Goal: Check status: Check status

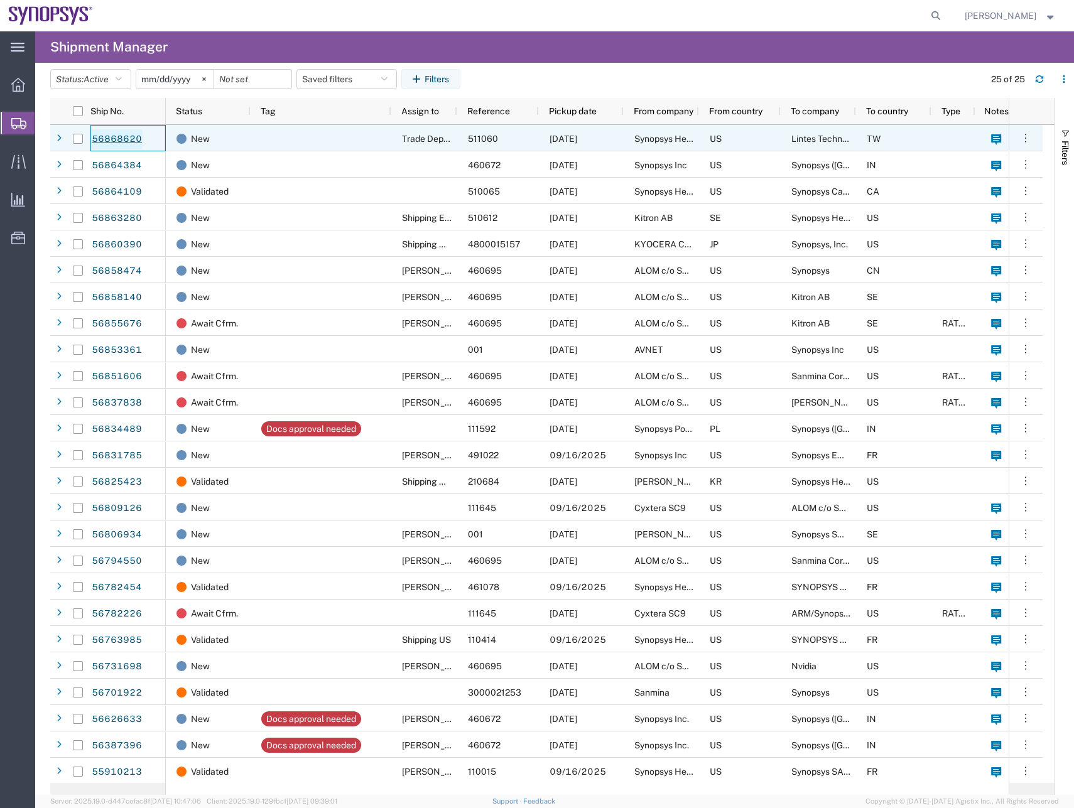
click at [113, 129] on link "56868620" at bounding box center [116, 139] width 51 height 20
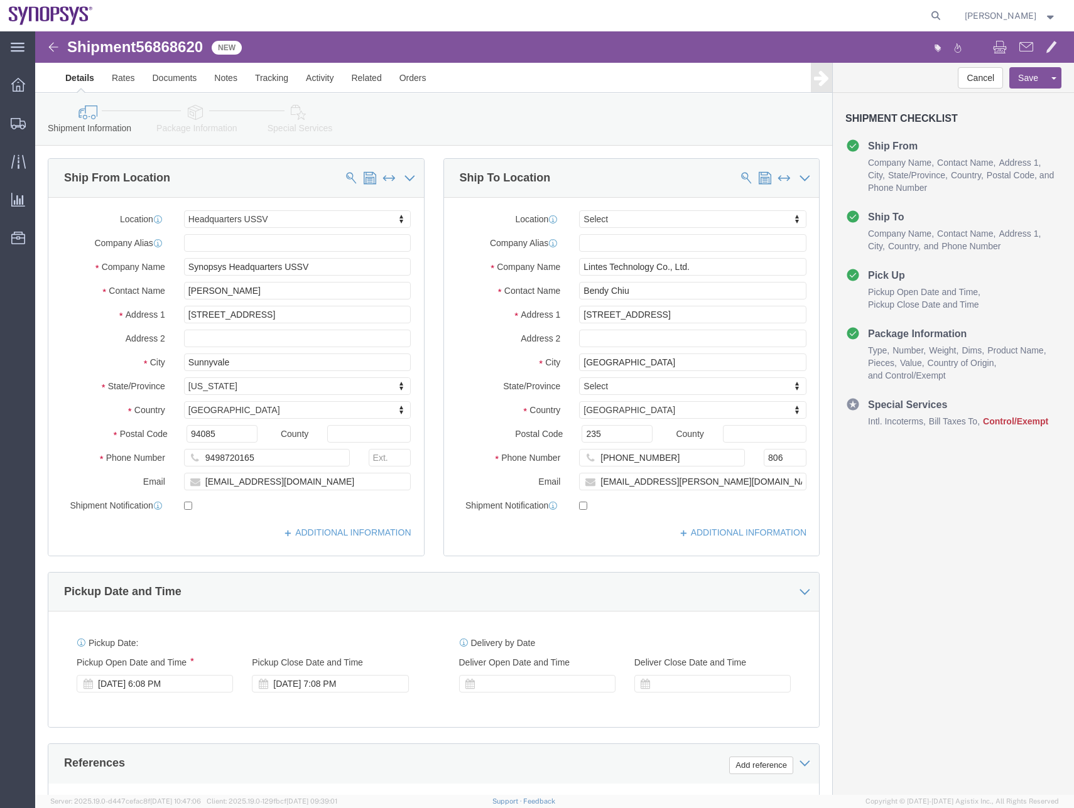
select select "63204"
select select
click link "Package Information"
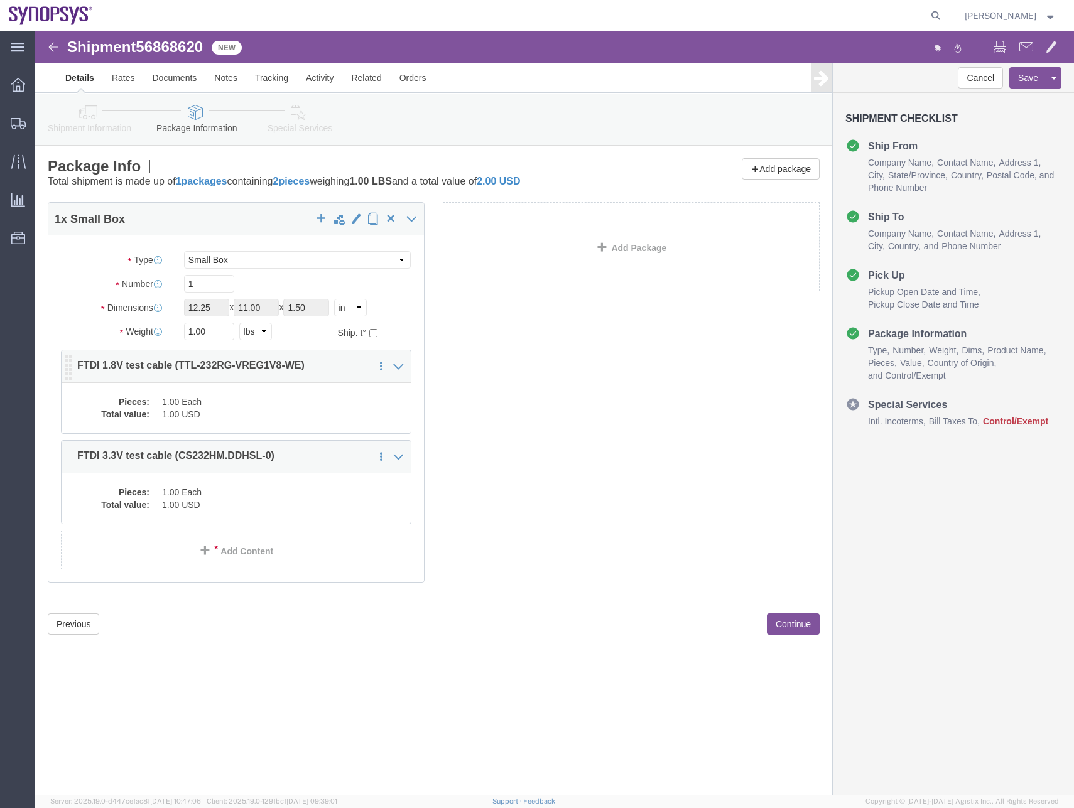
click dd "1.00 USD"
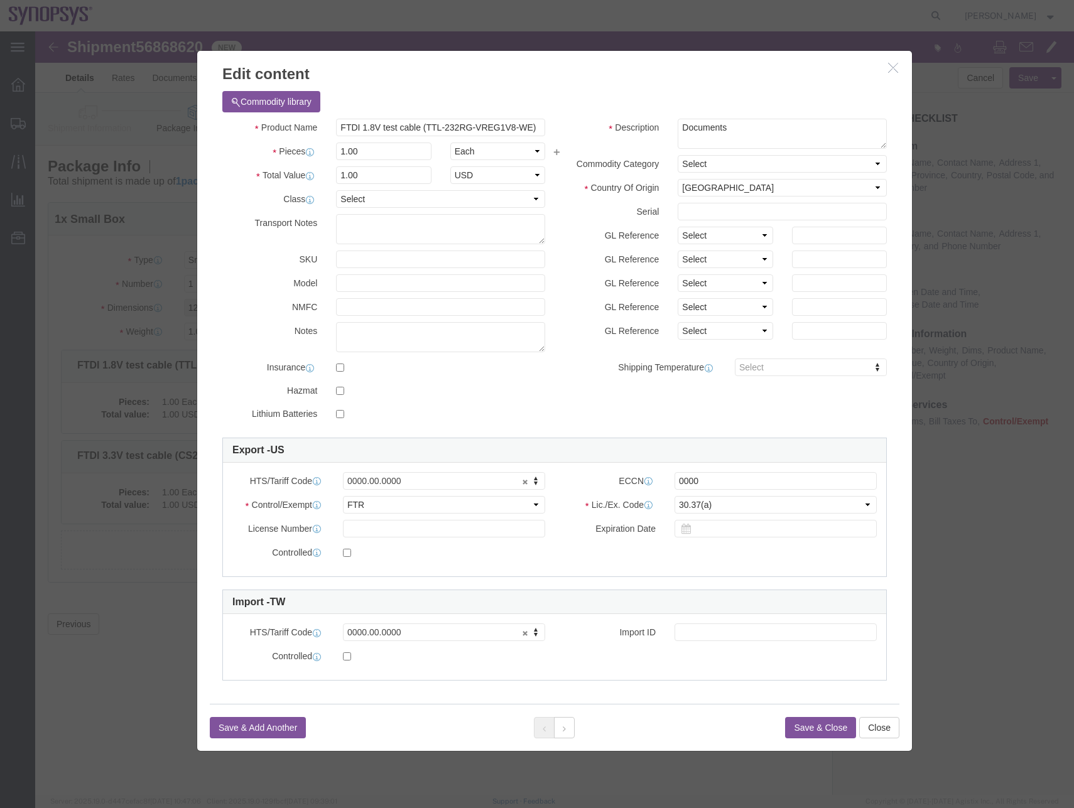
click icon "button"
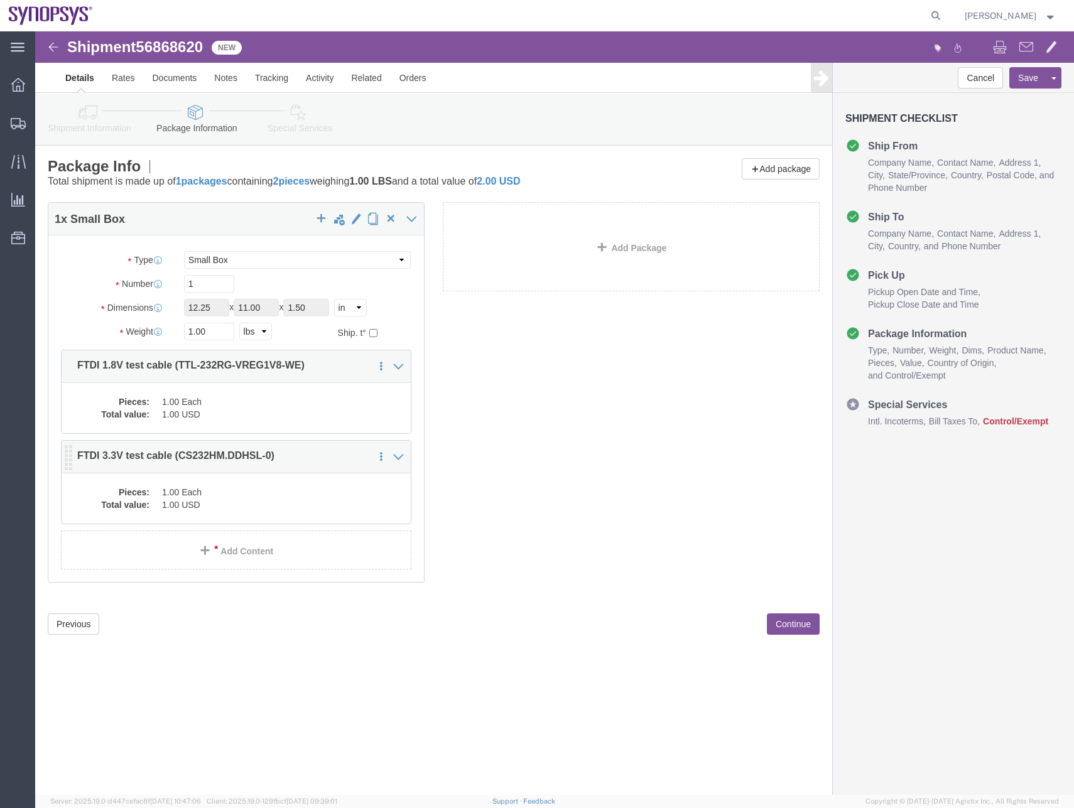
click dd "1.00 Each"
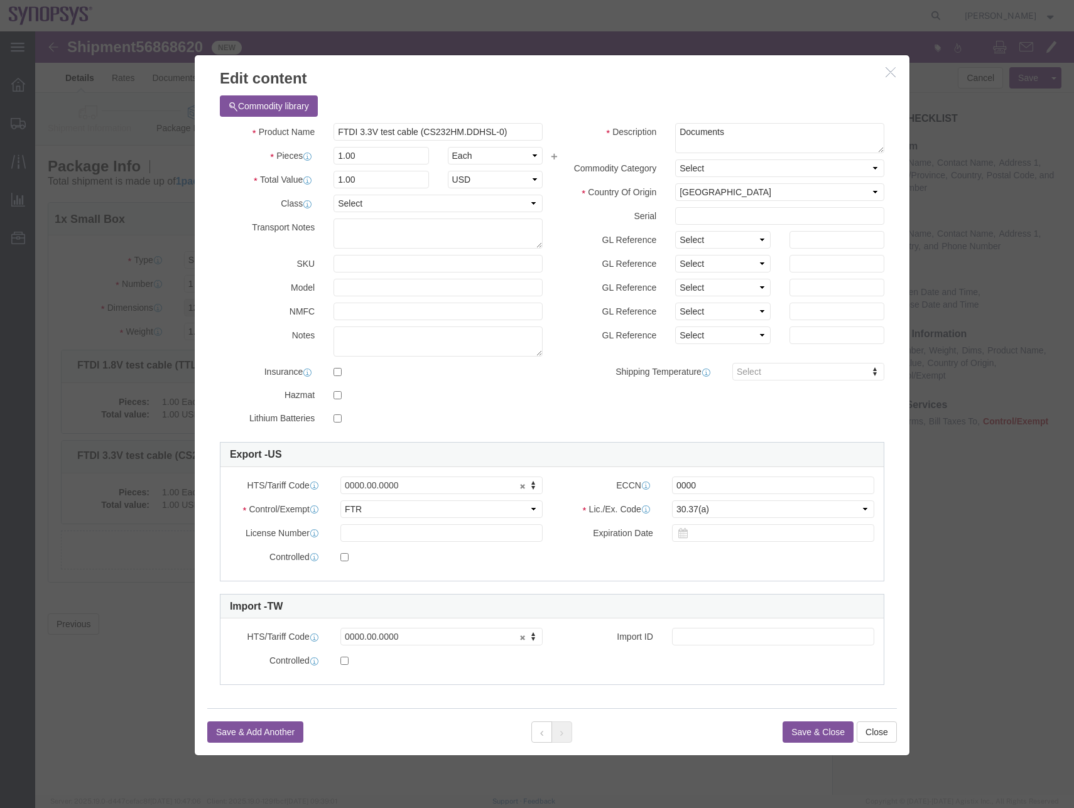
drag, startPoint x: 863, startPoint y: 26, endPoint x: 858, endPoint y: 35, distance: 10.7
click h3 "Edit content"
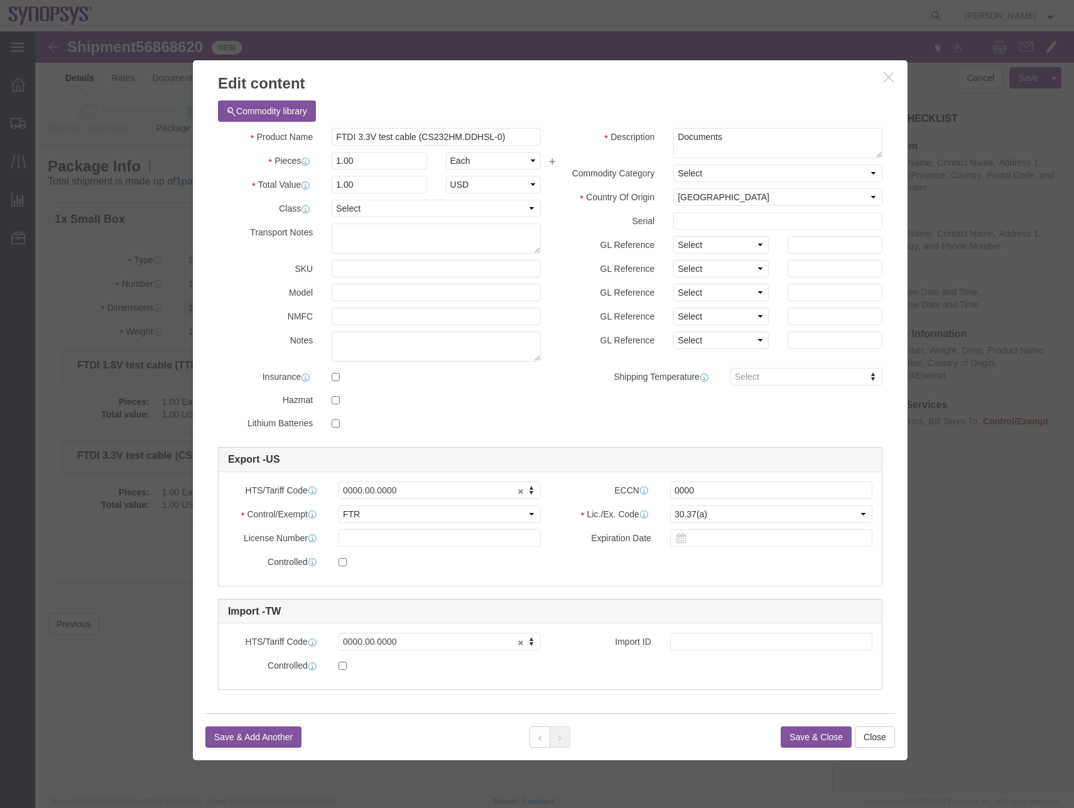
click h3 "Edit content"
click icon "button"
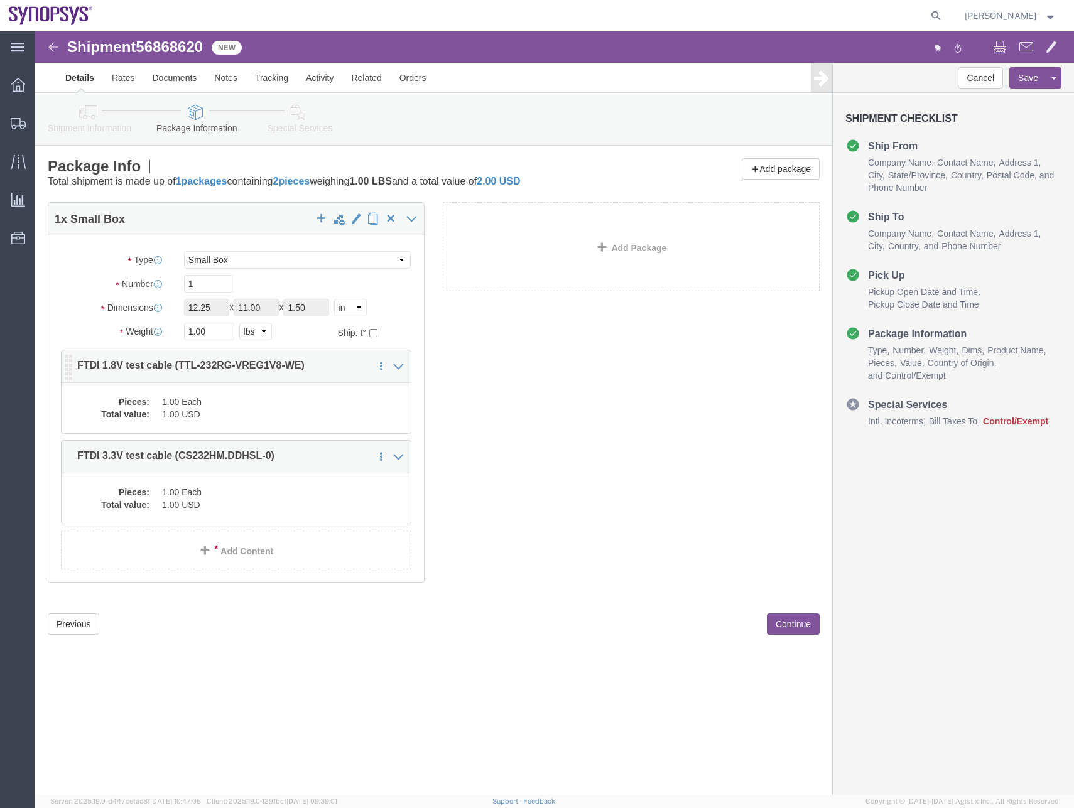
click dd "1.00 USD"
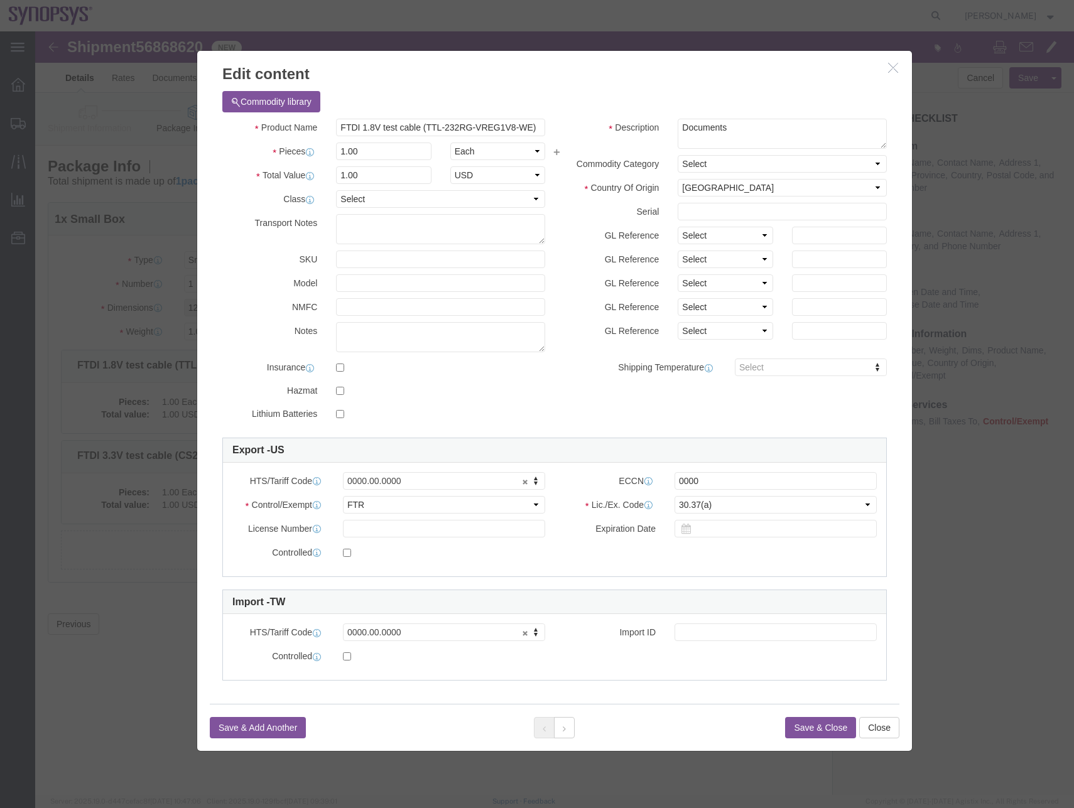
click h3 "Edit content"
click icon "button"
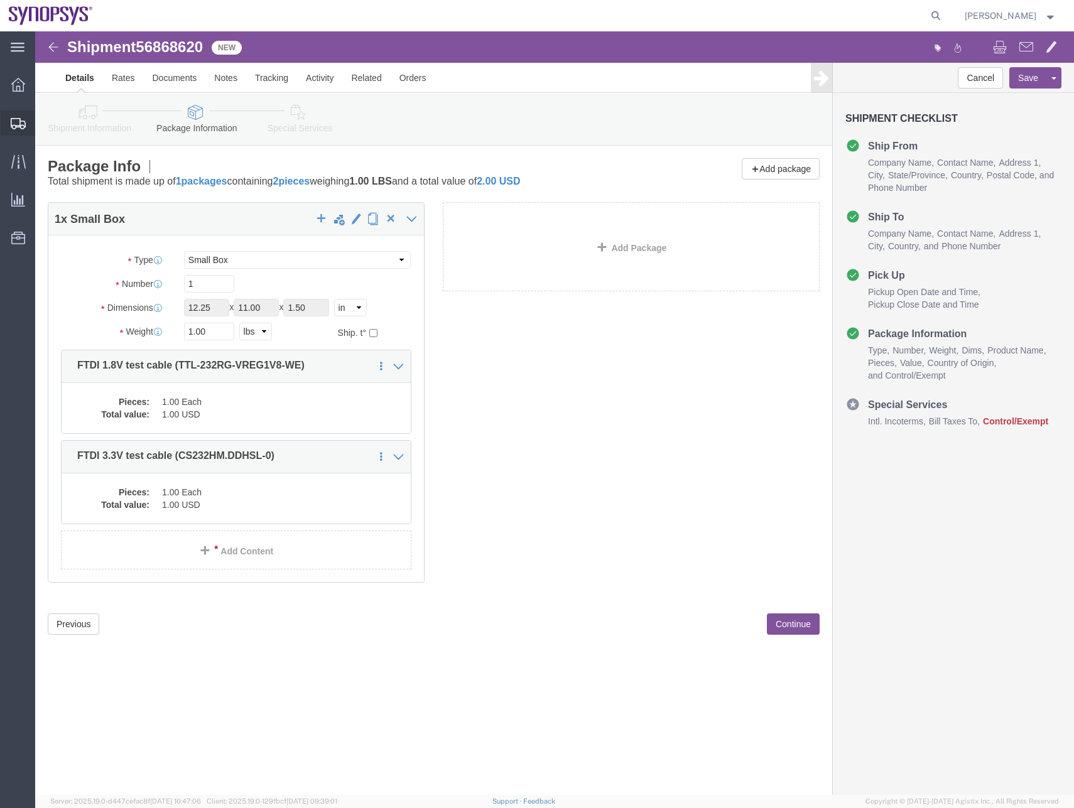
click at [43, 130] on span "Shipments" at bounding box center [39, 123] width 9 height 25
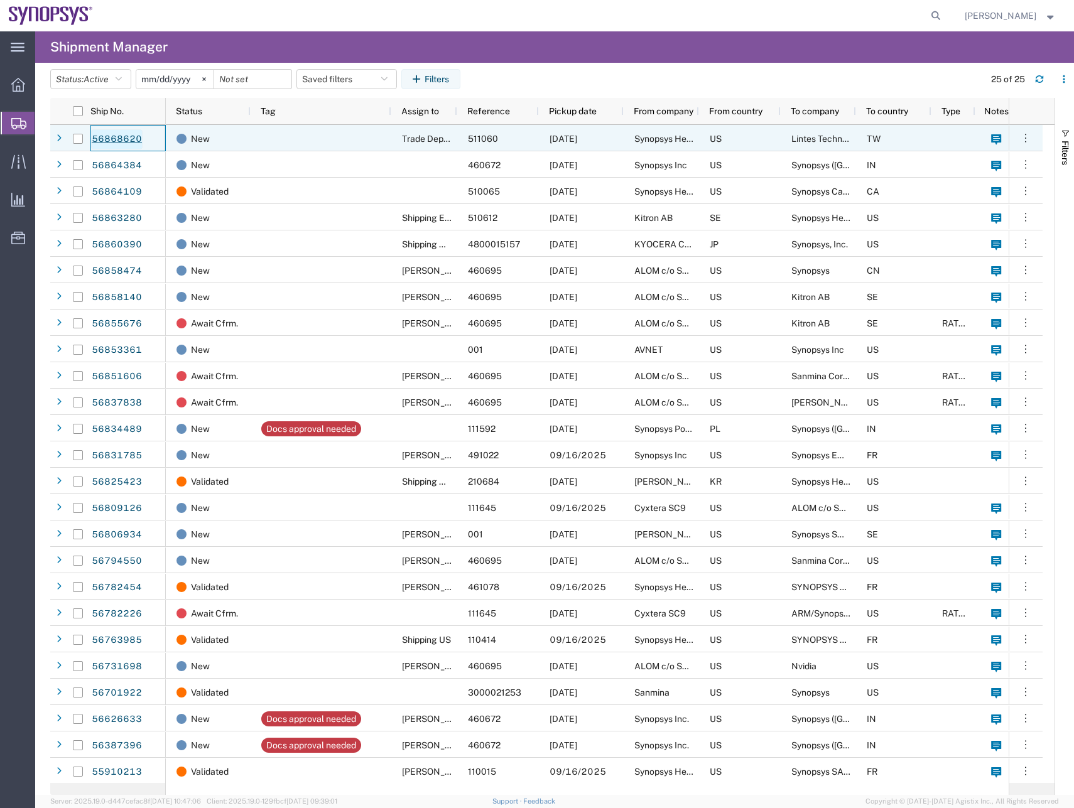
click at [133, 137] on link "56868620" at bounding box center [116, 139] width 51 height 20
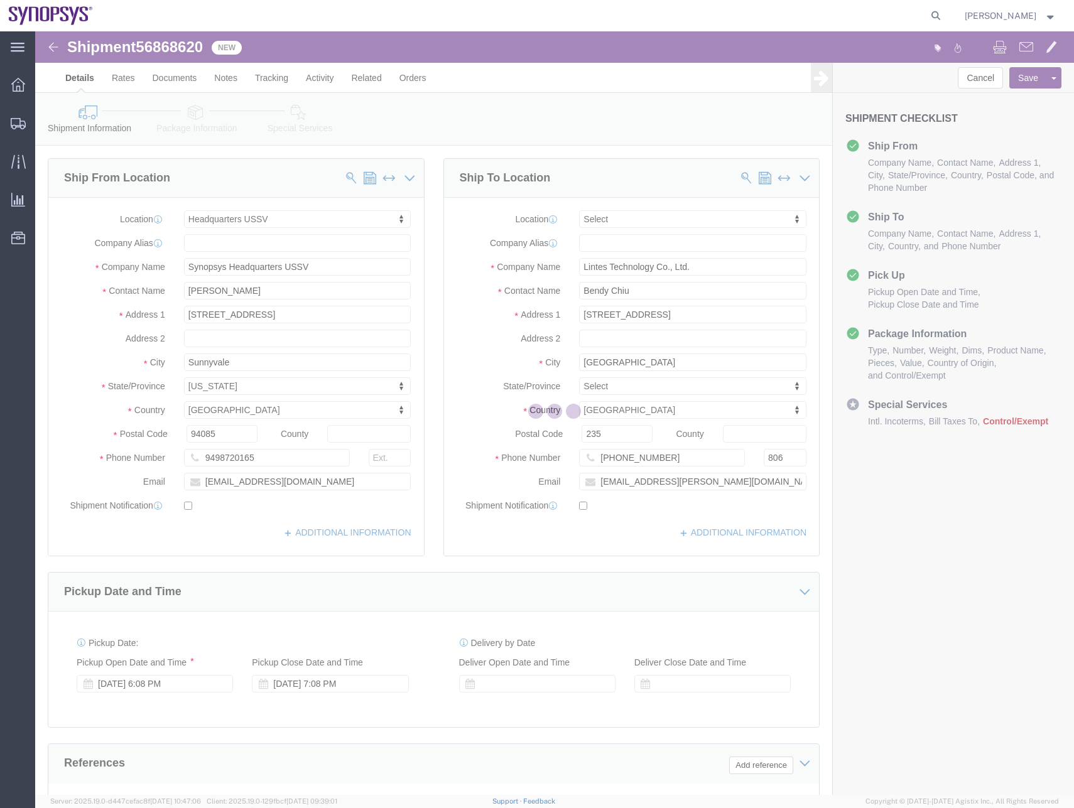
select select "63204"
select select
